Goal: Information Seeking & Learning: Learn about a topic

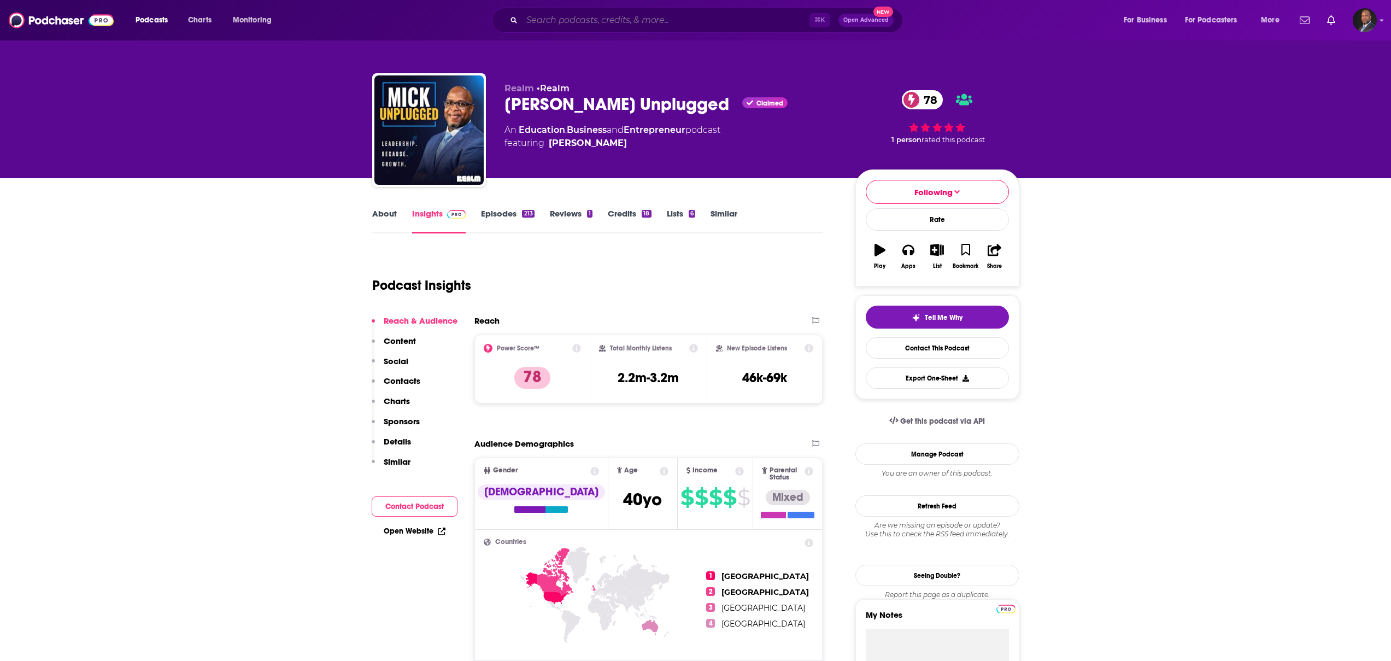
click at [677, 26] on input "Search podcasts, credits, & more..." at bounding box center [665, 19] width 287 height 17
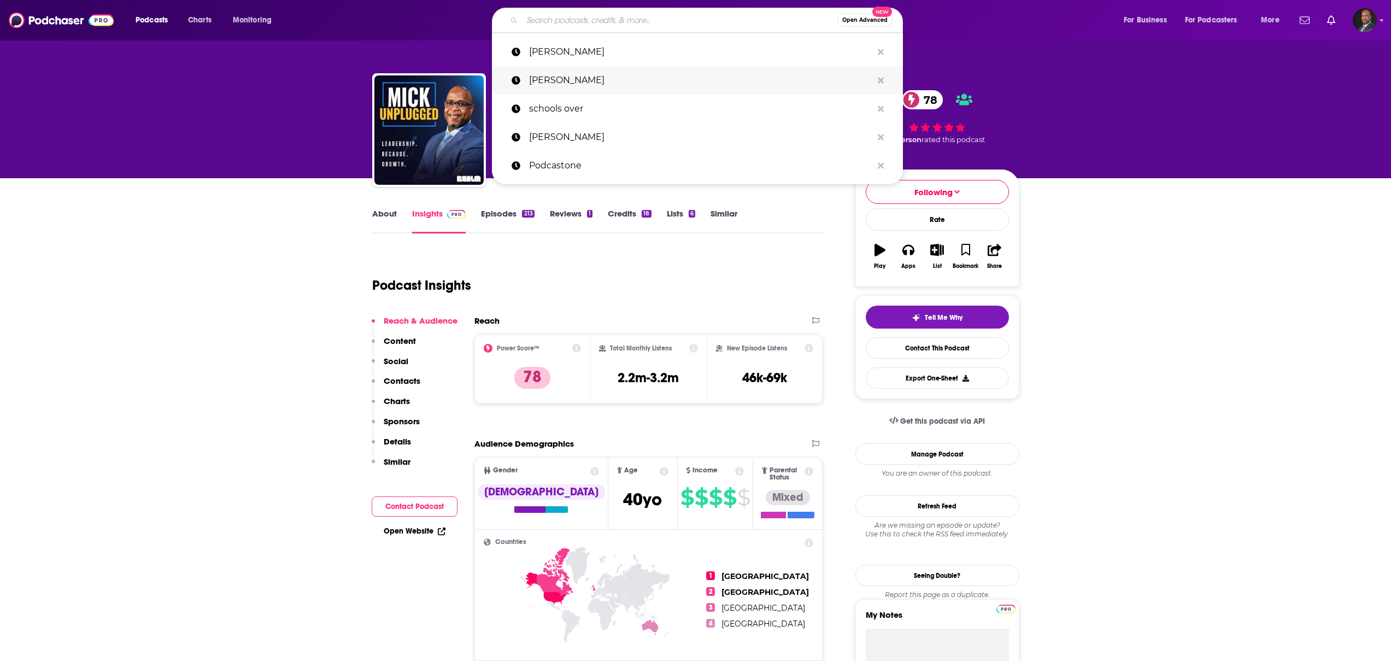
click at [670, 77] on p "[PERSON_NAME]" at bounding box center [700, 80] width 343 height 28
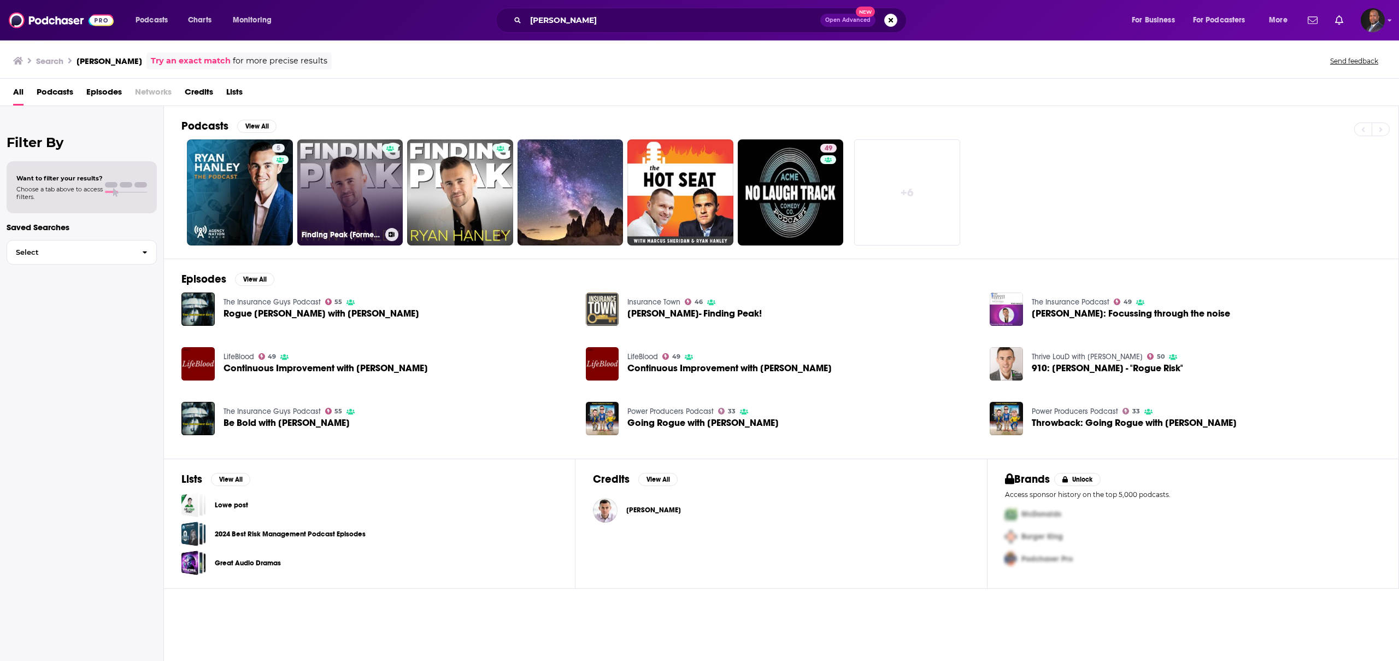
click at [369, 180] on link "Finding Peak [Formerly The [PERSON_NAME] Show]" at bounding box center [350, 192] width 106 height 106
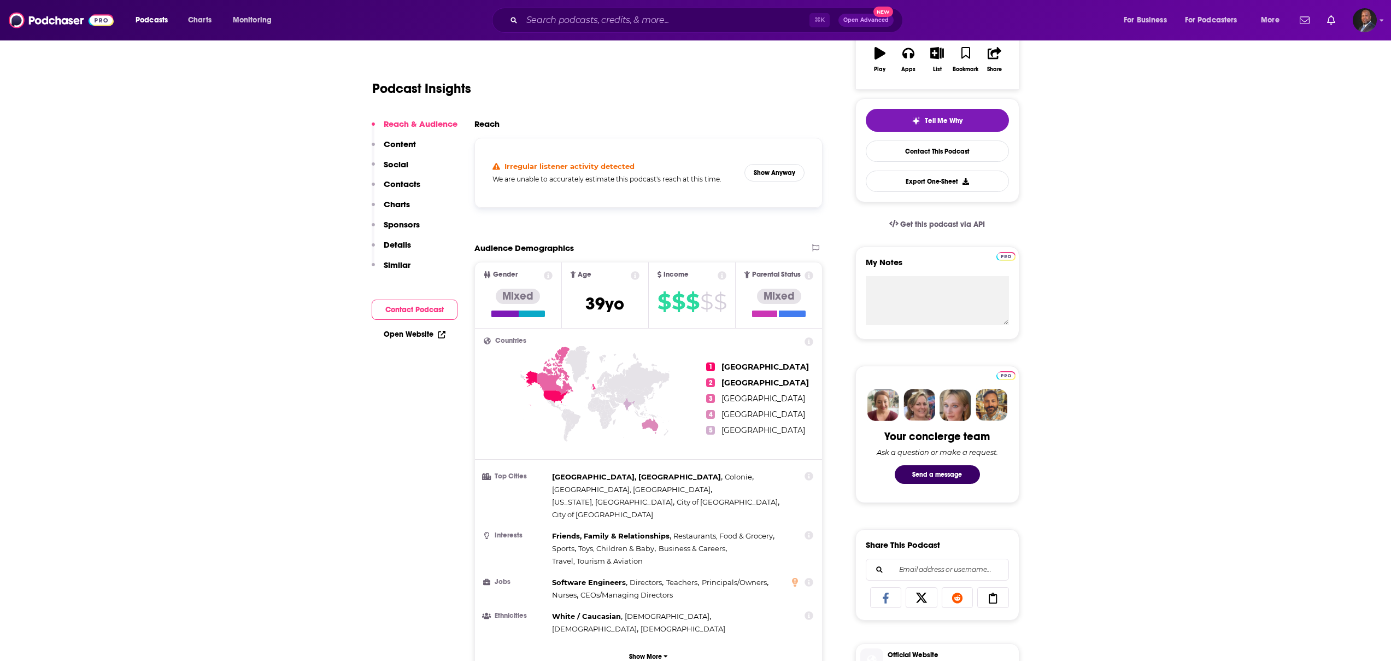
scroll to position [196, 0]
click at [758, 171] on button "Show Anyway" at bounding box center [774, 173] width 60 height 17
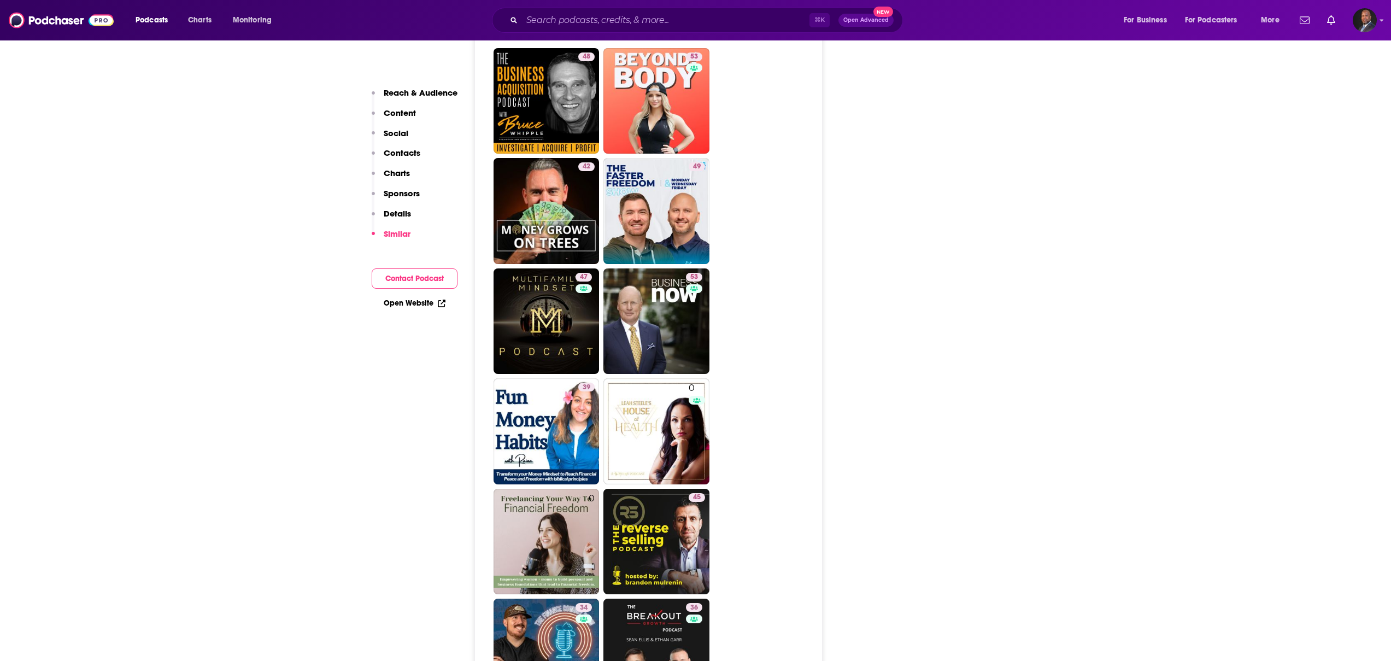
scroll to position [1991, 0]
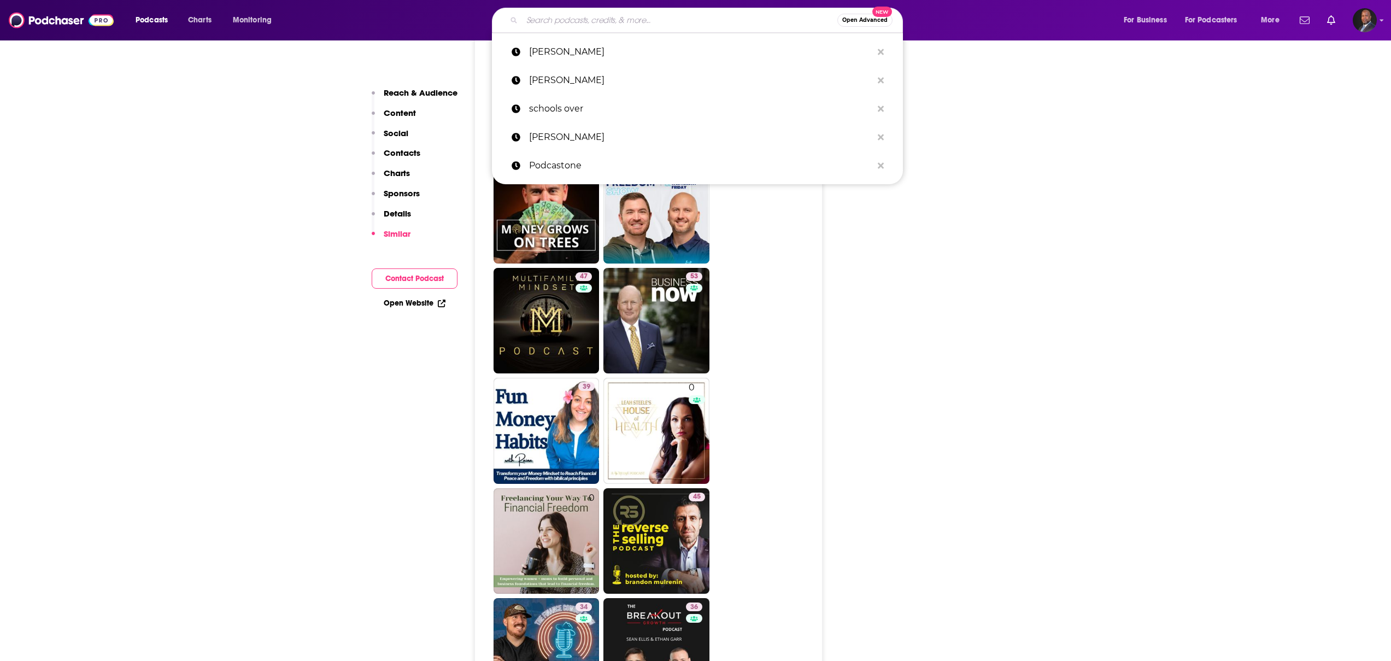
click at [562, 24] on input "Search podcasts, credits, & more..." at bounding box center [679, 19] width 315 height 17
click at [559, 52] on p "[PERSON_NAME]" at bounding box center [700, 52] width 343 height 28
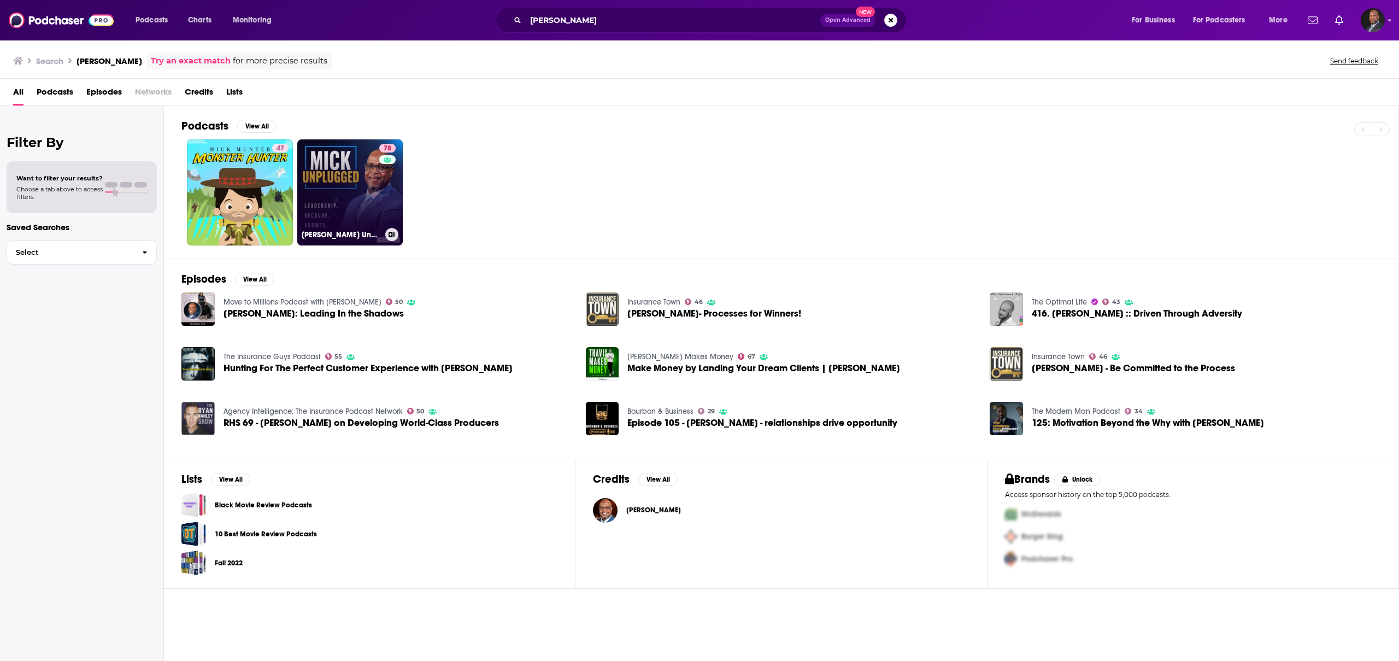
click at [391, 197] on div "78" at bounding box center [388, 186] width 19 height 84
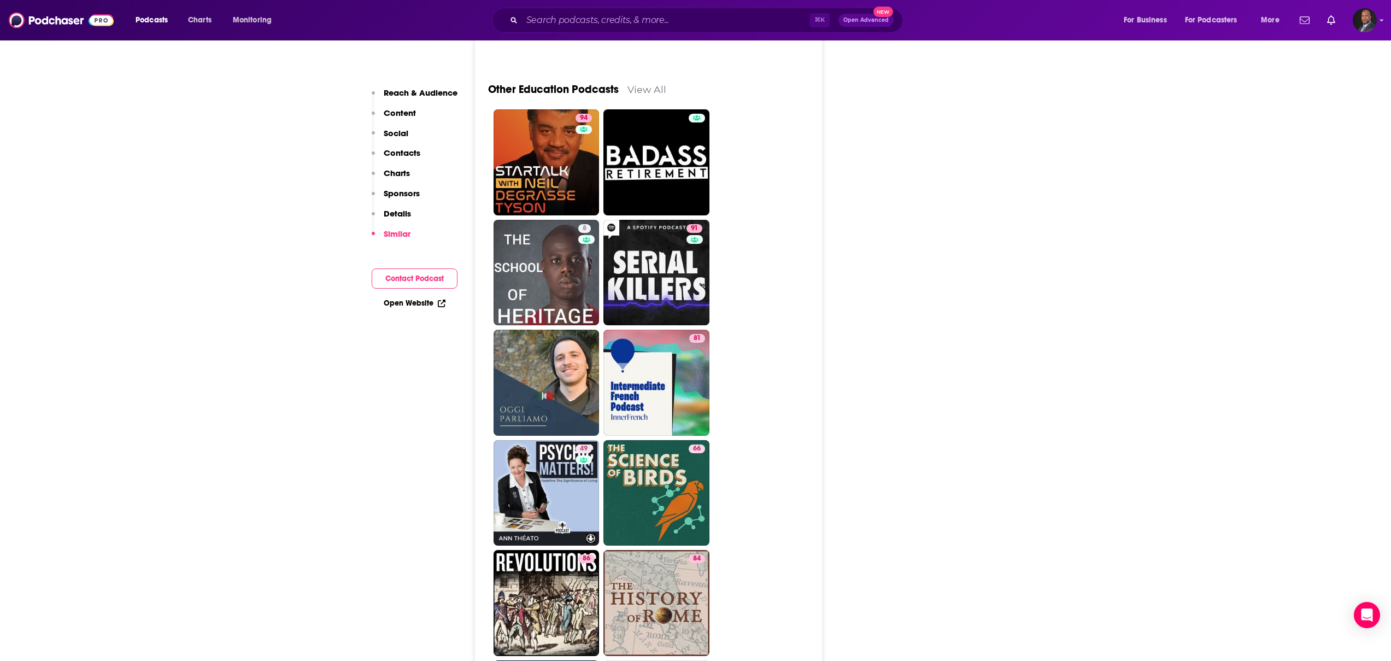
scroll to position [3826, 0]
